Goal: Transaction & Acquisition: Purchase product/service

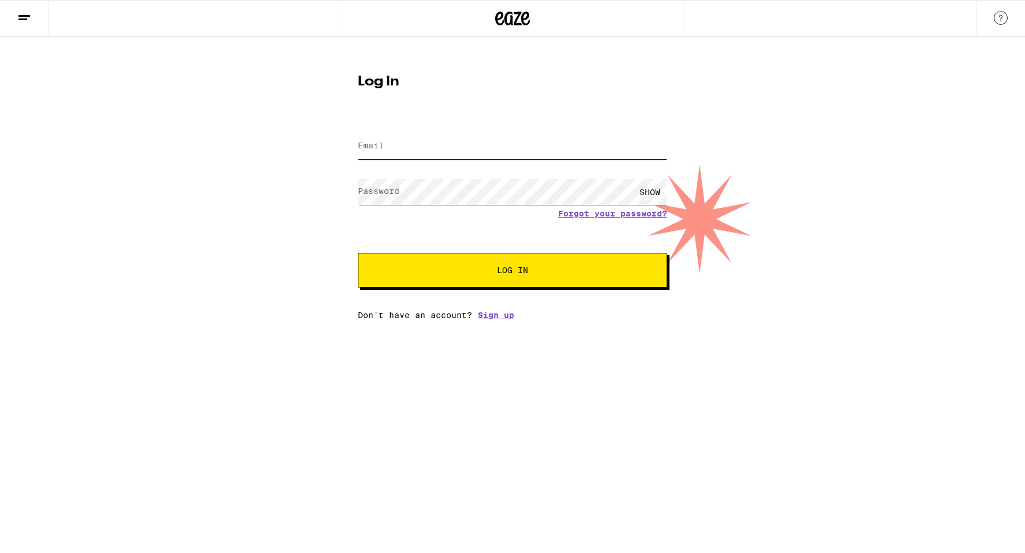
type input "[EMAIL_ADDRESS][PERSON_NAME][DOMAIN_NAME]"
click at [471, 263] on button "Log In" at bounding box center [512, 270] width 309 height 35
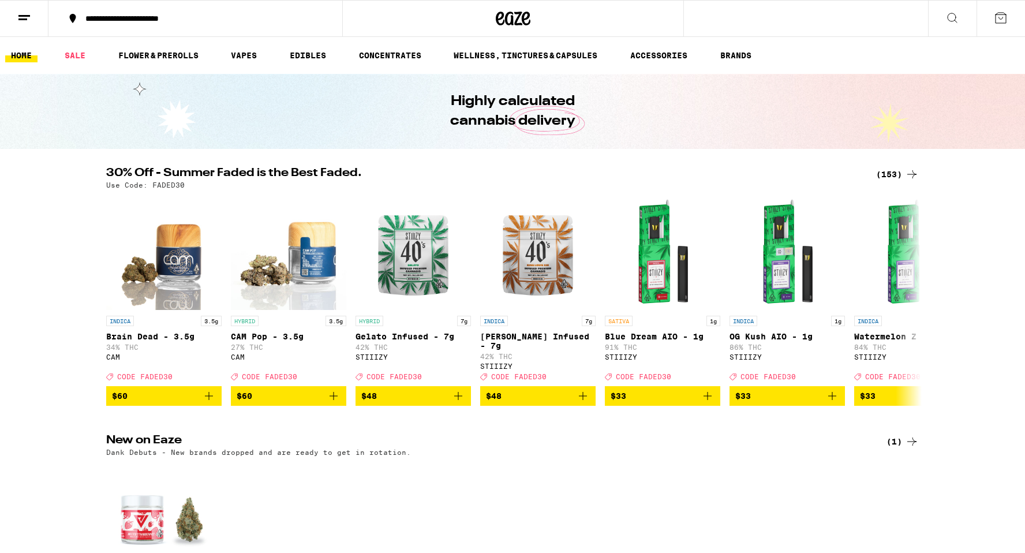
click at [126, 14] on div "**********" at bounding box center [202, 18] width 245 height 8
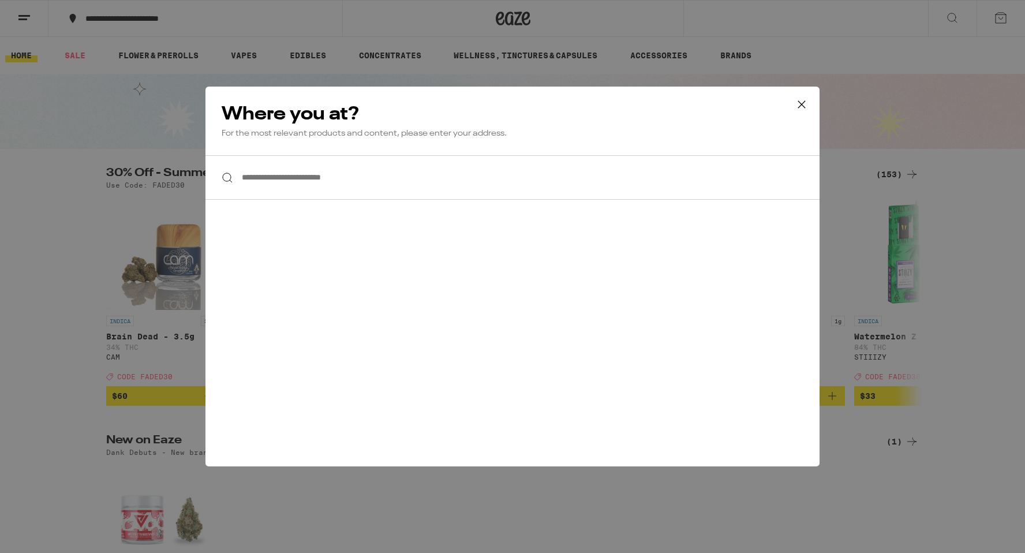
click at [279, 188] on input "**********" at bounding box center [513, 177] width 614 height 44
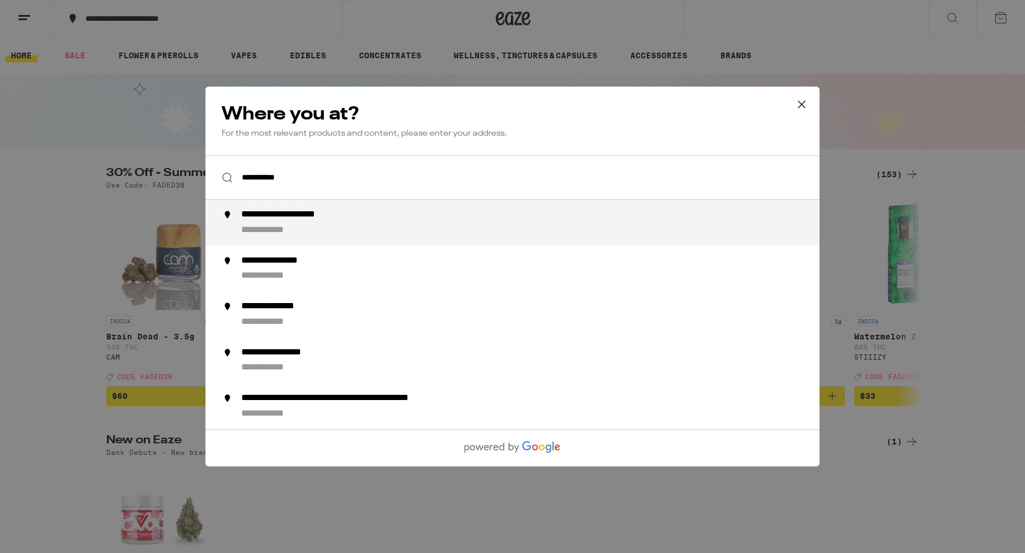
click at [375, 212] on div "**********" at bounding box center [535, 223] width 589 height 28
type input "**********"
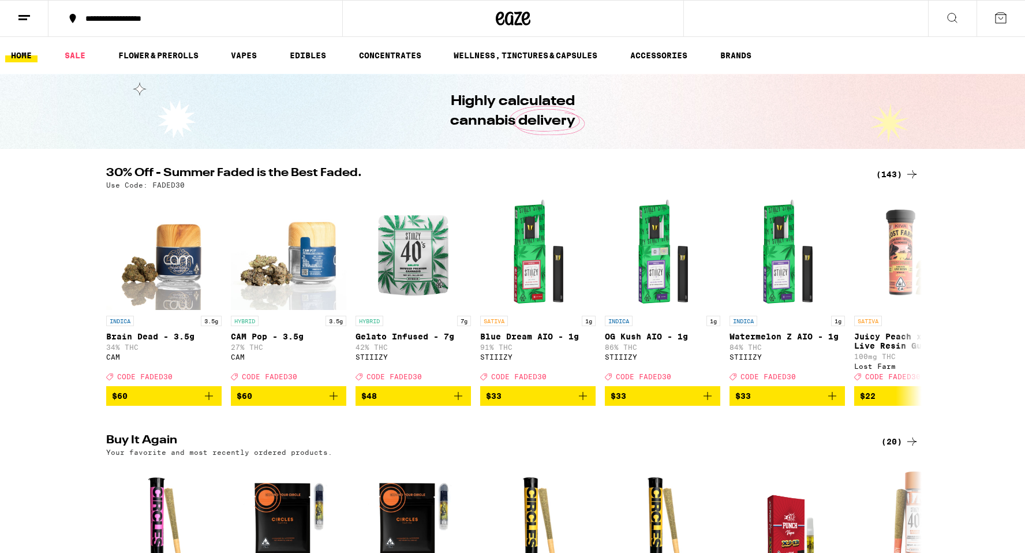
click at [911, 172] on icon at bounding box center [912, 174] width 14 height 14
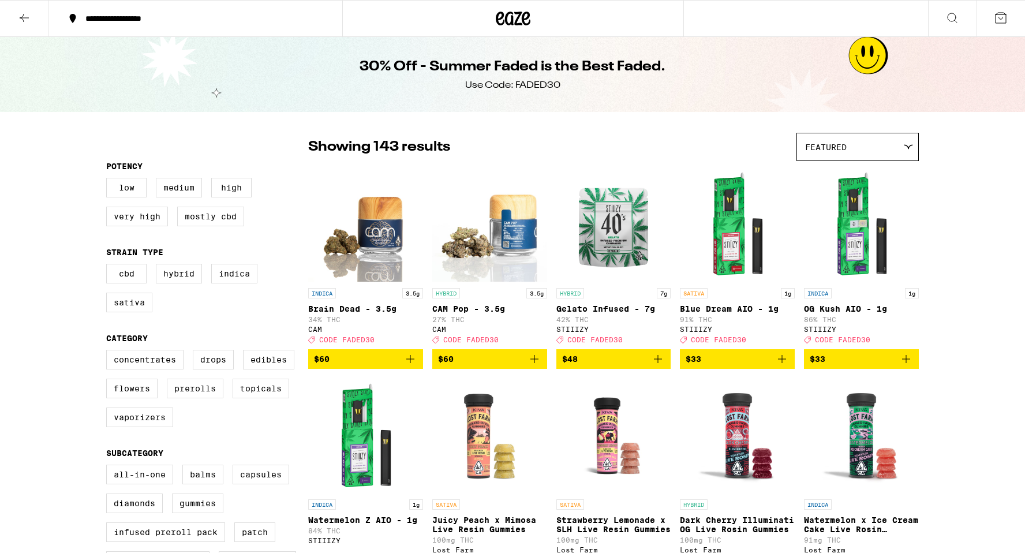
scroll to position [36, 0]
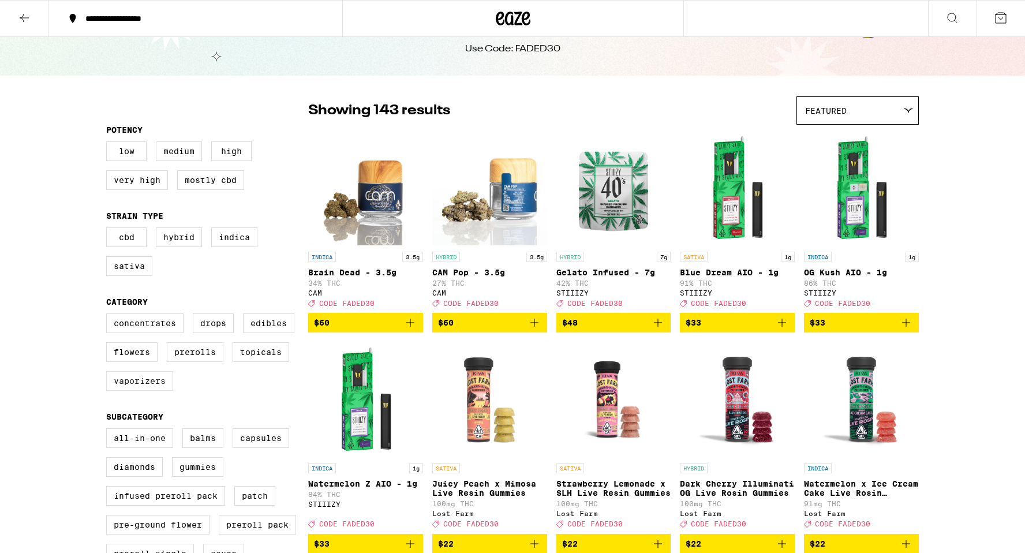
click at [133, 391] on label "Vaporizers" at bounding box center [139, 381] width 67 height 20
click at [109, 316] on input "Vaporizers" at bounding box center [109, 315] width 1 height 1
checkbox input "true"
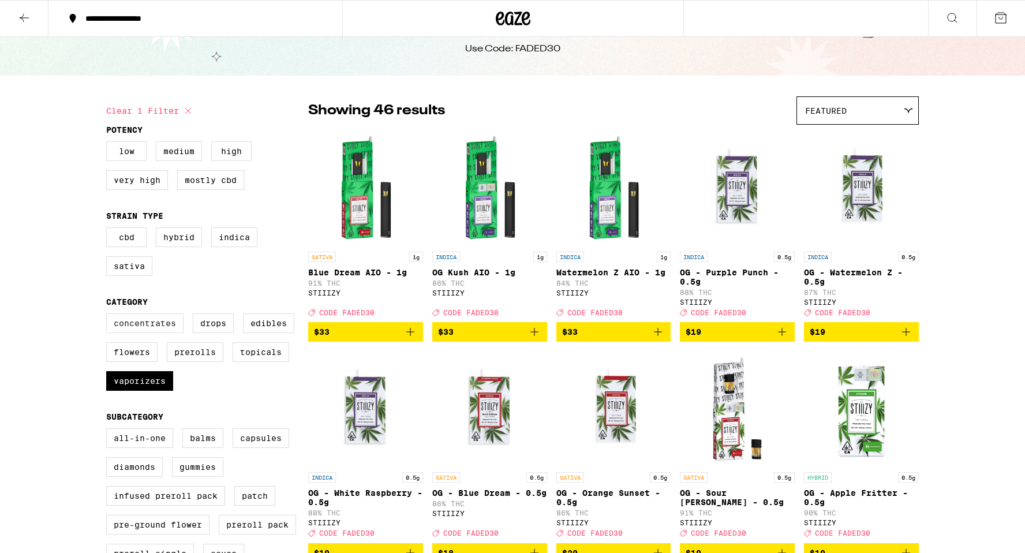
click at [160, 333] on label "Concentrates" at bounding box center [144, 323] width 77 height 20
click at [109, 316] on input "Concentrates" at bounding box center [109, 315] width 1 height 1
click at [160, 333] on label "Concentrates" at bounding box center [144, 323] width 77 height 20
click at [109, 316] on input "Concentrates" at bounding box center [109, 315] width 1 height 1
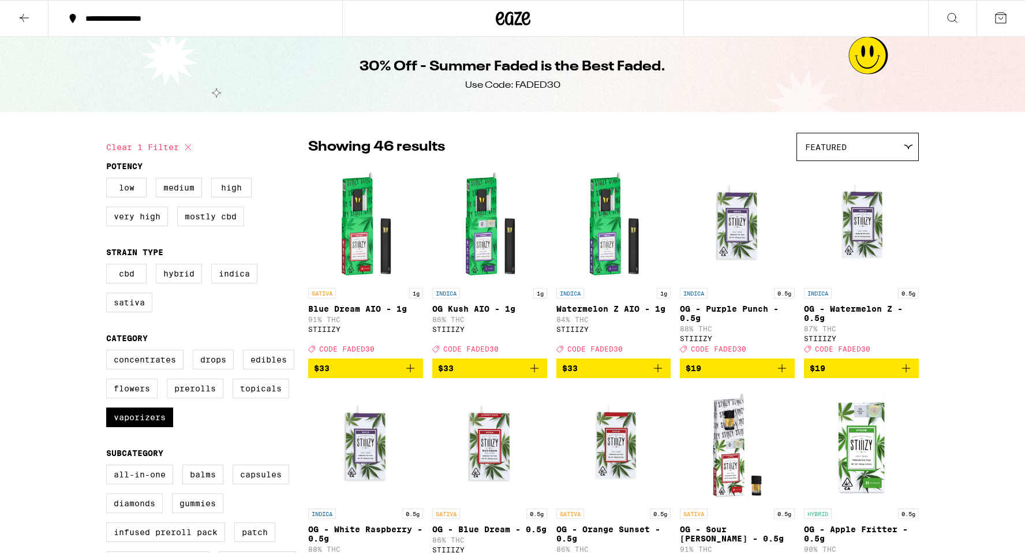
checkbox input "true"
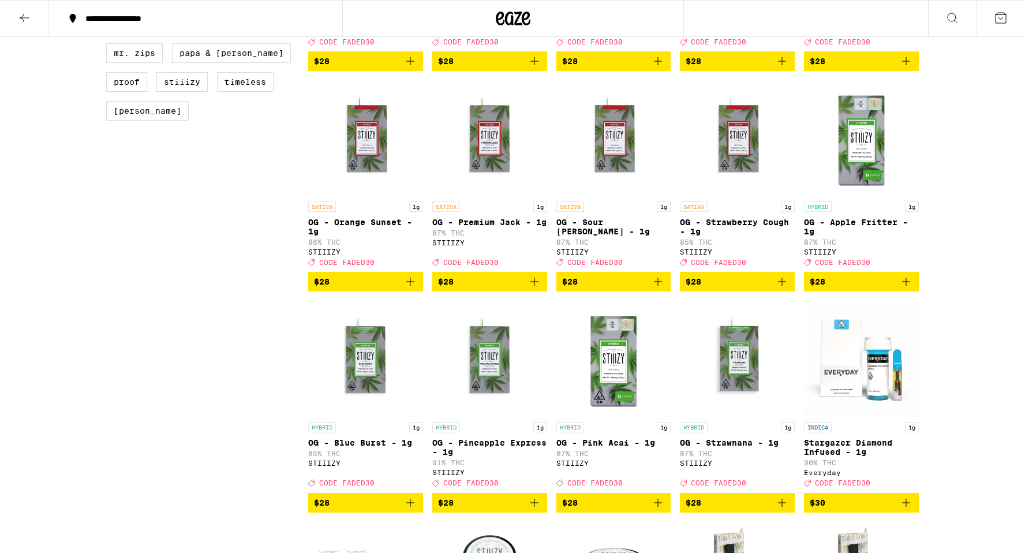
scroll to position [964, 0]
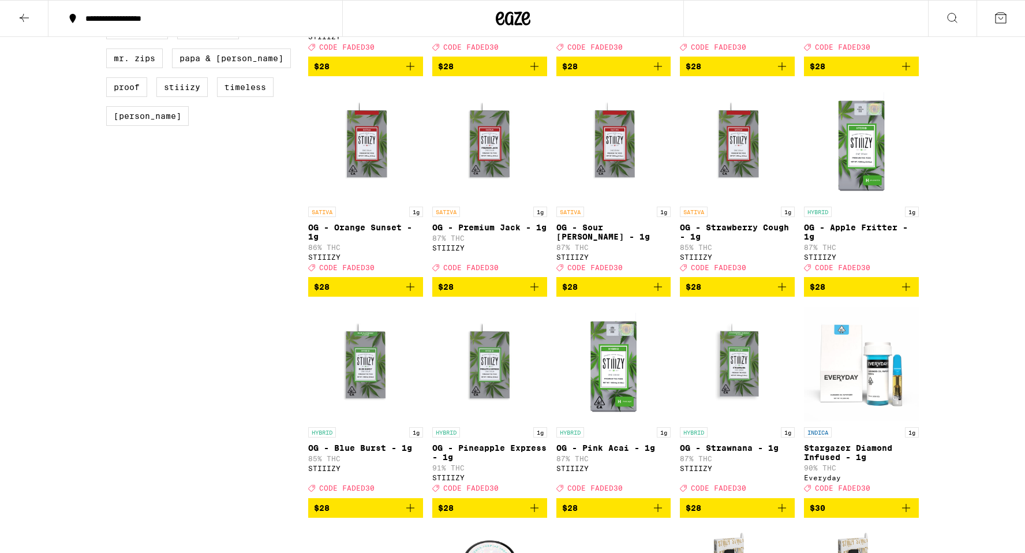
click at [730, 159] on img "Open page for OG - Strawberry Cough - 1g from STIIIZY" at bounding box center [737, 142] width 115 height 115
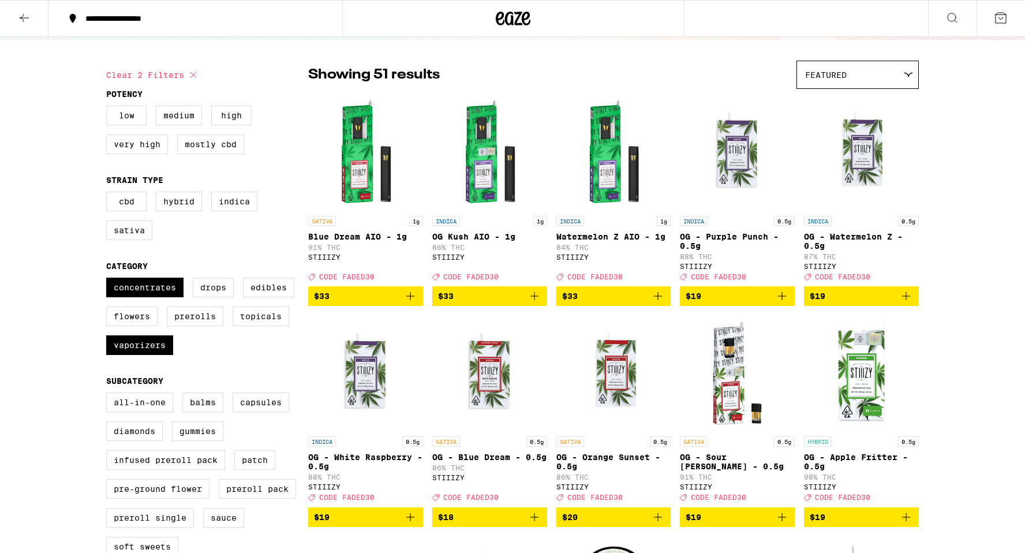
scroll to position [32, 0]
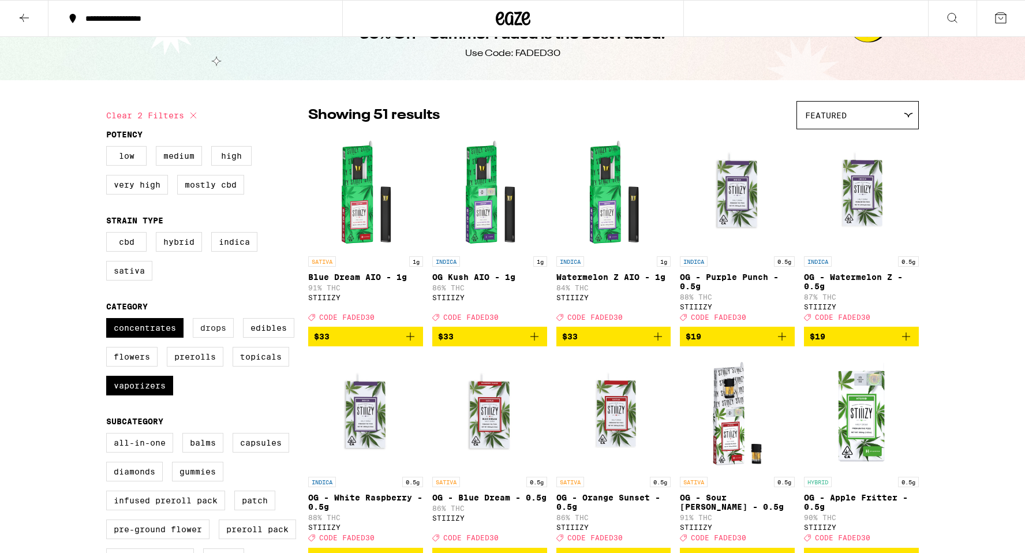
click at [203, 338] on label "Drops" at bounding box center [213, 328] width 41 height 20
click at [109, 320] on input "Drops" at bounding box center [109, 320] width 1 height 1
checkbox input "true"
click at [197, 366] on label "Prerolls" at bounding box center [195, 357] width 57 height 20
click at [109, 320] on input "Prerolls" at bounding box center [109, 320] width 1 height 1
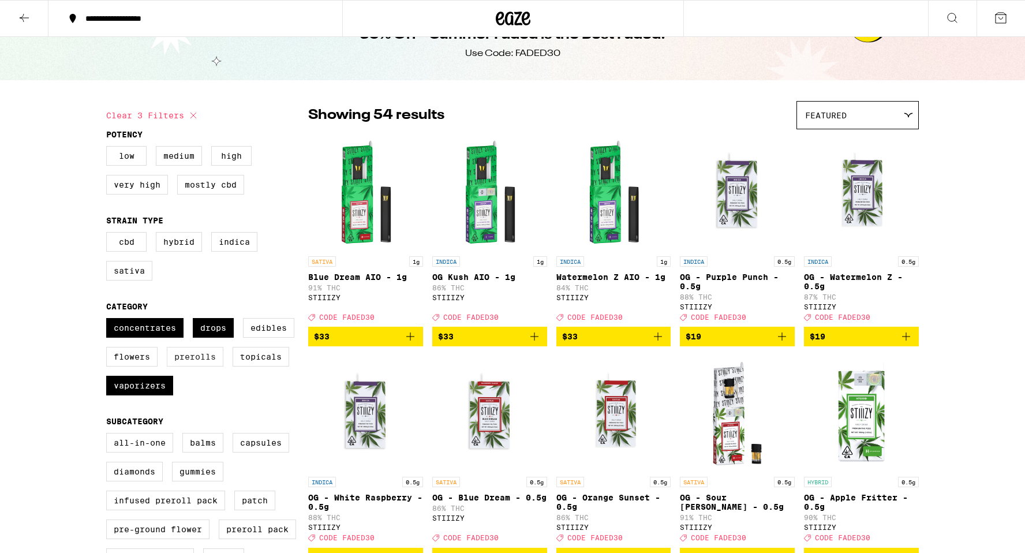
checkbox input "true"
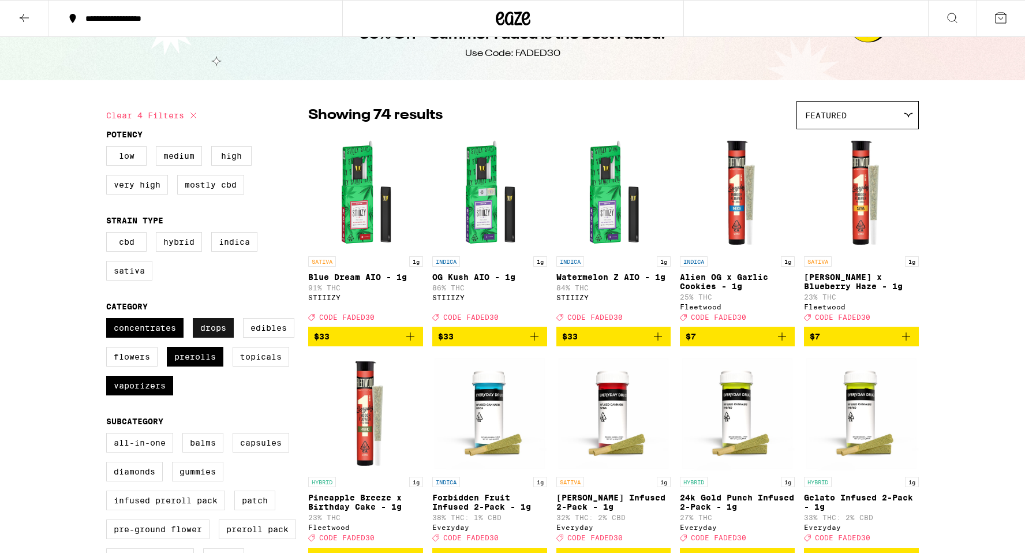
click at [210, 334] on label "Drops" at bounding box center [213, 328] width 41 height 20
click at [109, 320] on input "Drops" at bounding box center [109, 320] width 1 height 1
checkbox input "false"
click at [117, 331] on label "Concentrates" at bounding box center [144, 328] width 77 height 20
click at [109, 320] on input "Concentrates" at bounding box center [109, 320] width 1 height 1
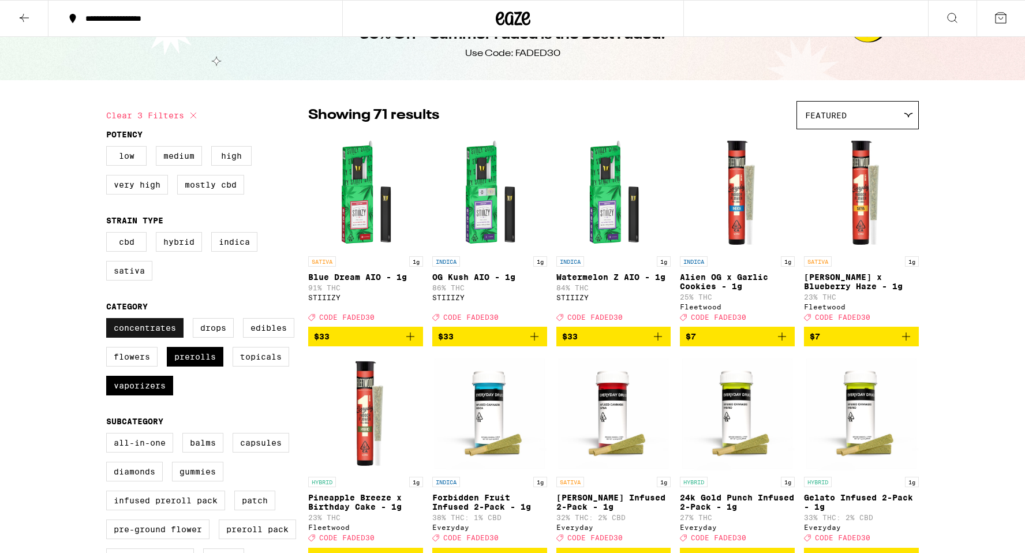
checkbox input "false"
click at [139, 395] on label "Vaporizers" at bounding box center [139, 386] width 67 height 20
click at [109, 320] on input "Vaporizers" at bounding box center [109, 320] width 1 height 1
checkbox input "false"
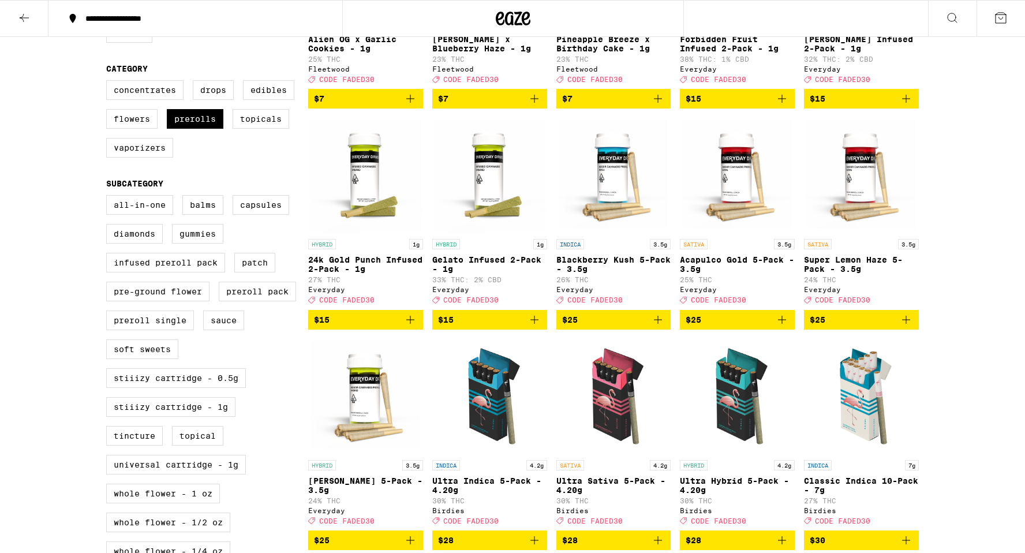
scroll to position [348, 0]
